Goal: Information Seeking & Learning: Learn about a topic

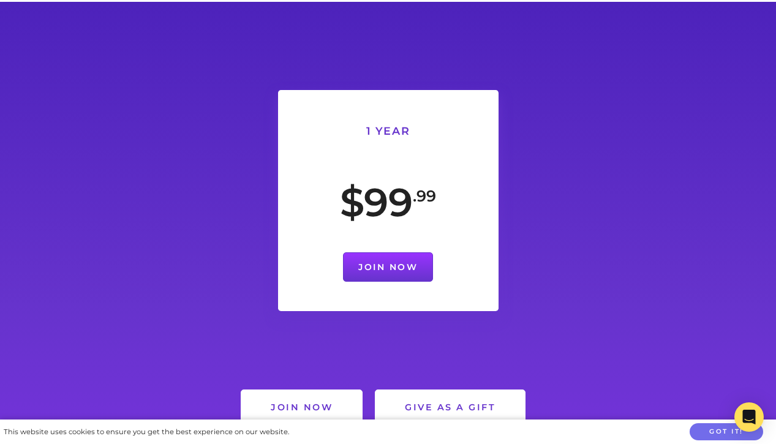
scroll to position [1044, 0]
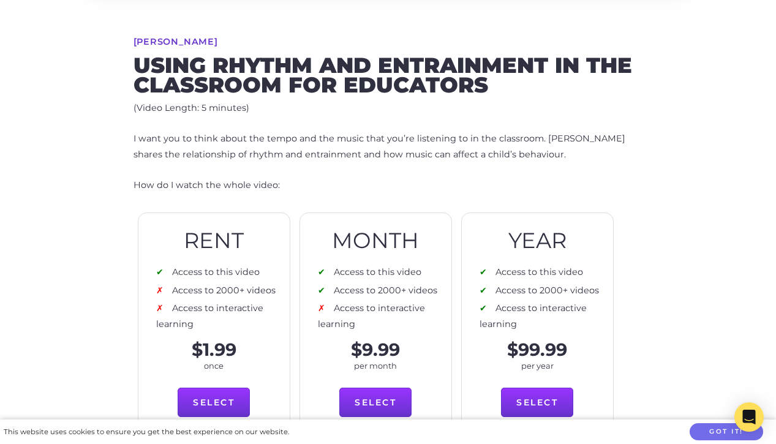
scroll to position [460, 0]
